Goal: Transaction & Acquisition: Purchase product/service

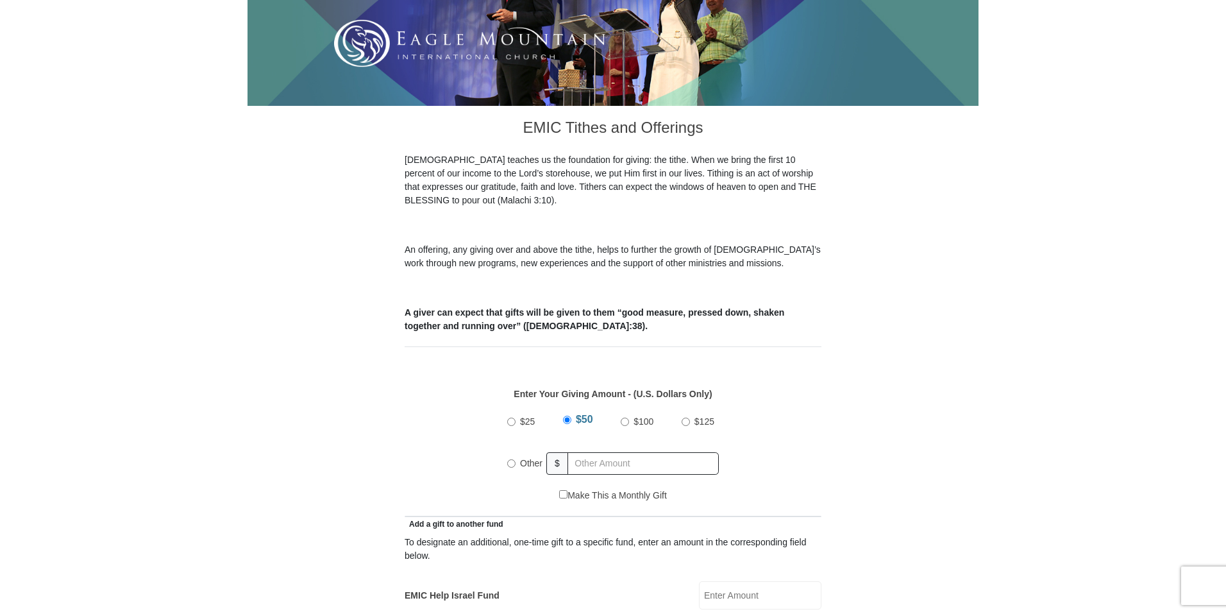
scroll to position [256, 0]
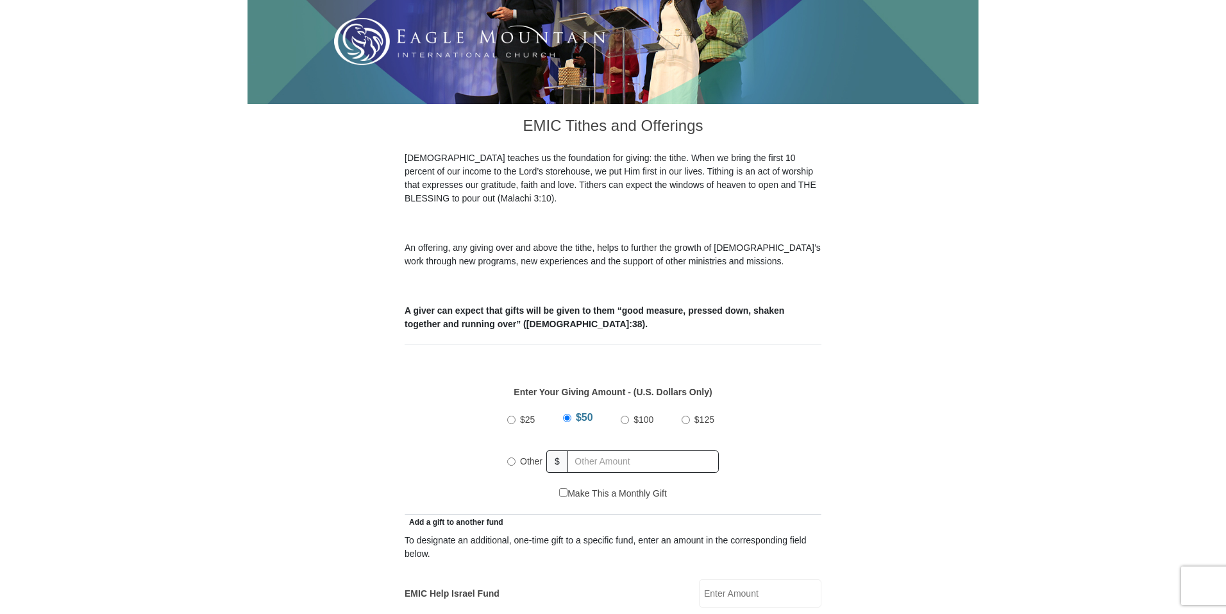
click at [512, 457] on input "Other" at bounding box center [511, 461] width 8 height 8
radio input "true"
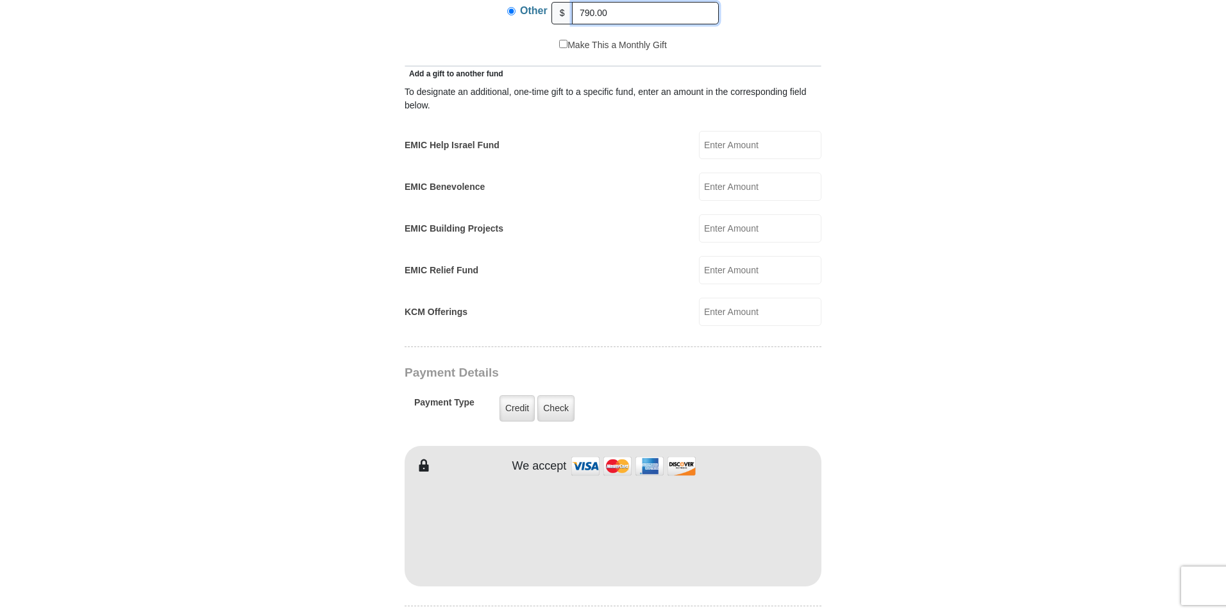
scroll to position [705, 0]
type input "790.00"
click at [511, 401] on label "Credit" at bounding box center [516, 407] width 35 height 26
click at [0, 0] on input "Credit" at bounding box center [0, 0] width 0 height 0
type input "Brenda"
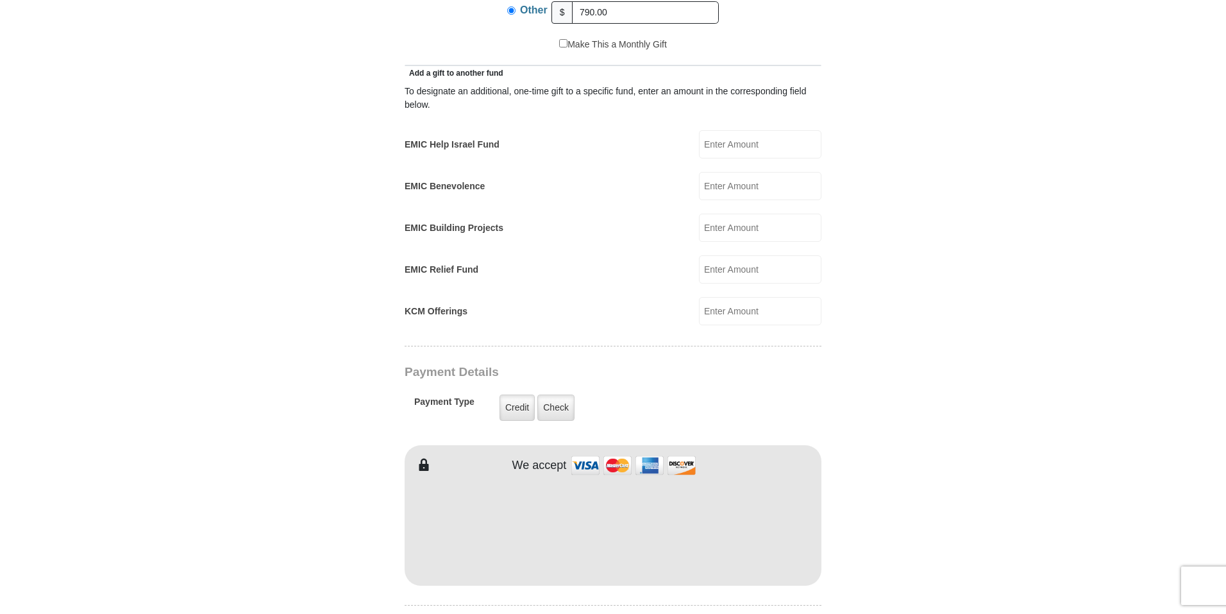
type input "Adams"
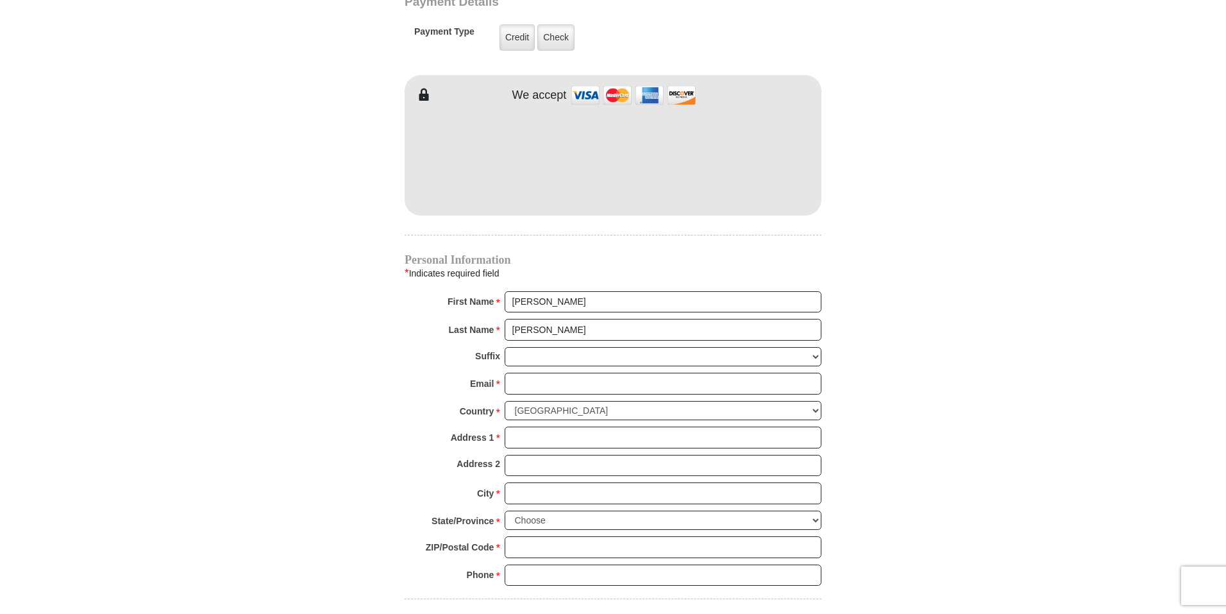
scroll to position [1090, 0]
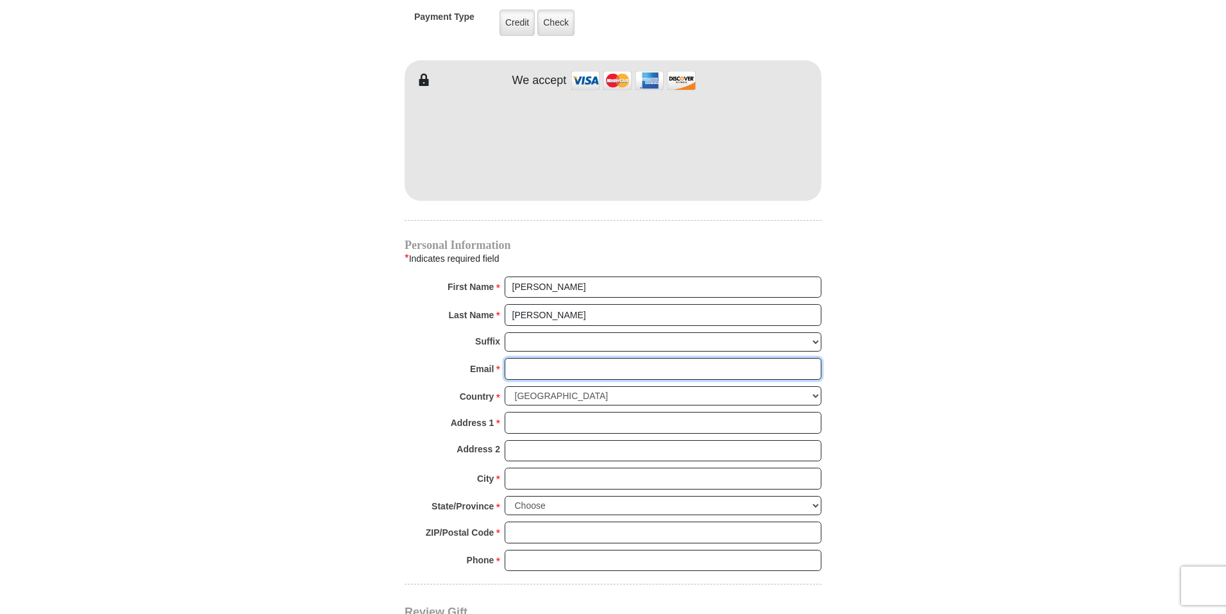
click at [528, 358] on input "Email *" at bounding box center [663, 369] width 317 height 22
type input "afamilypkr@gmail.com"
type input "PO Box 1225"
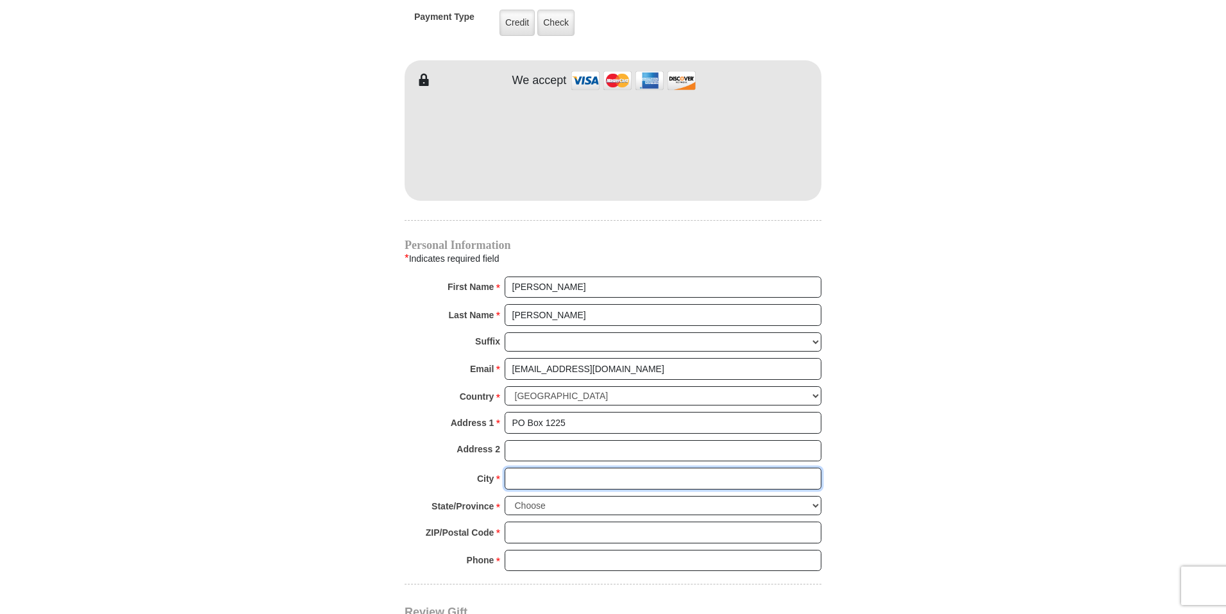
type input "Congress"
select select "AZ"
type input "85332"
type input "7022503463"
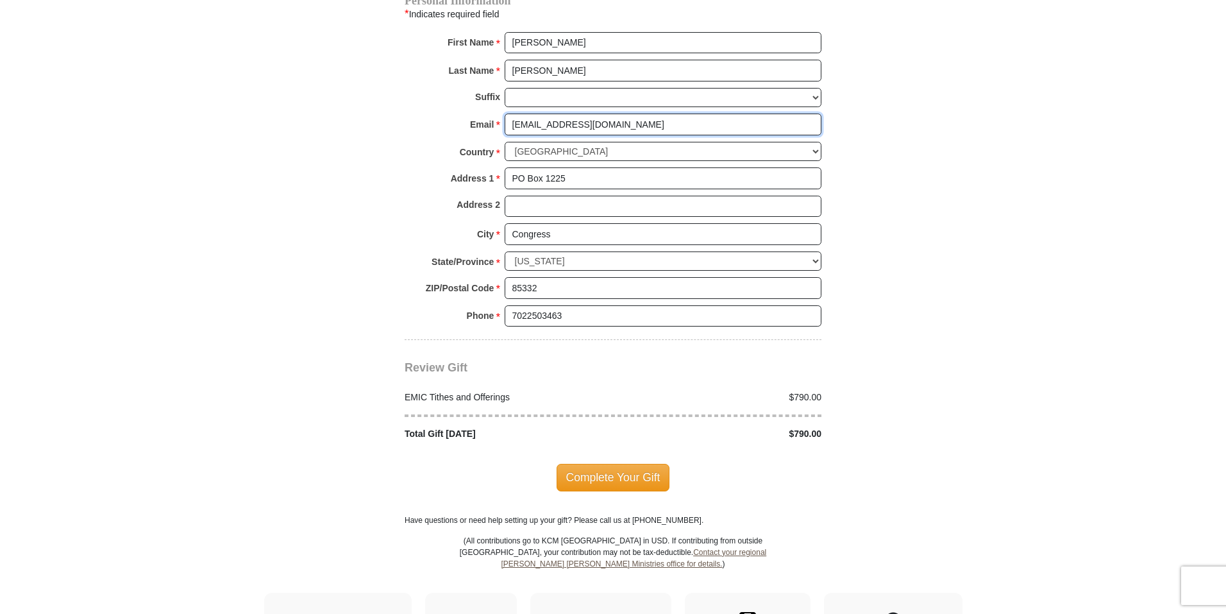
scroll to position [1346, 0]
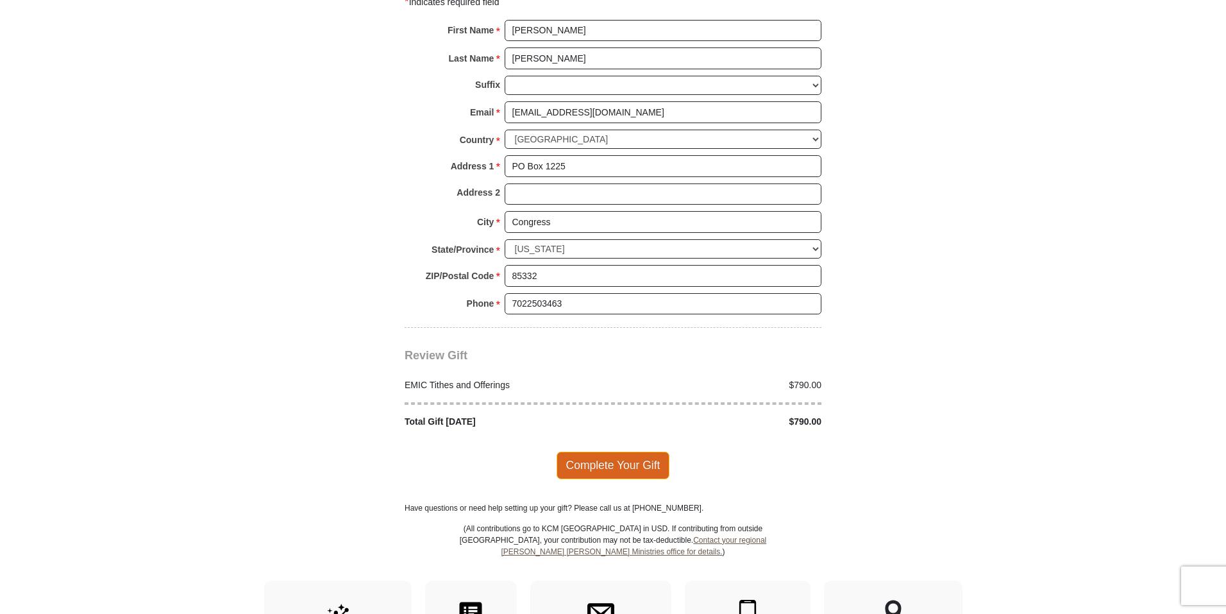
click at [641, 451] on span "Complete Your Gift" at bounding box center [613, 464] width 113 height 27
